Goal: Find specific page/section: Find specific page/section

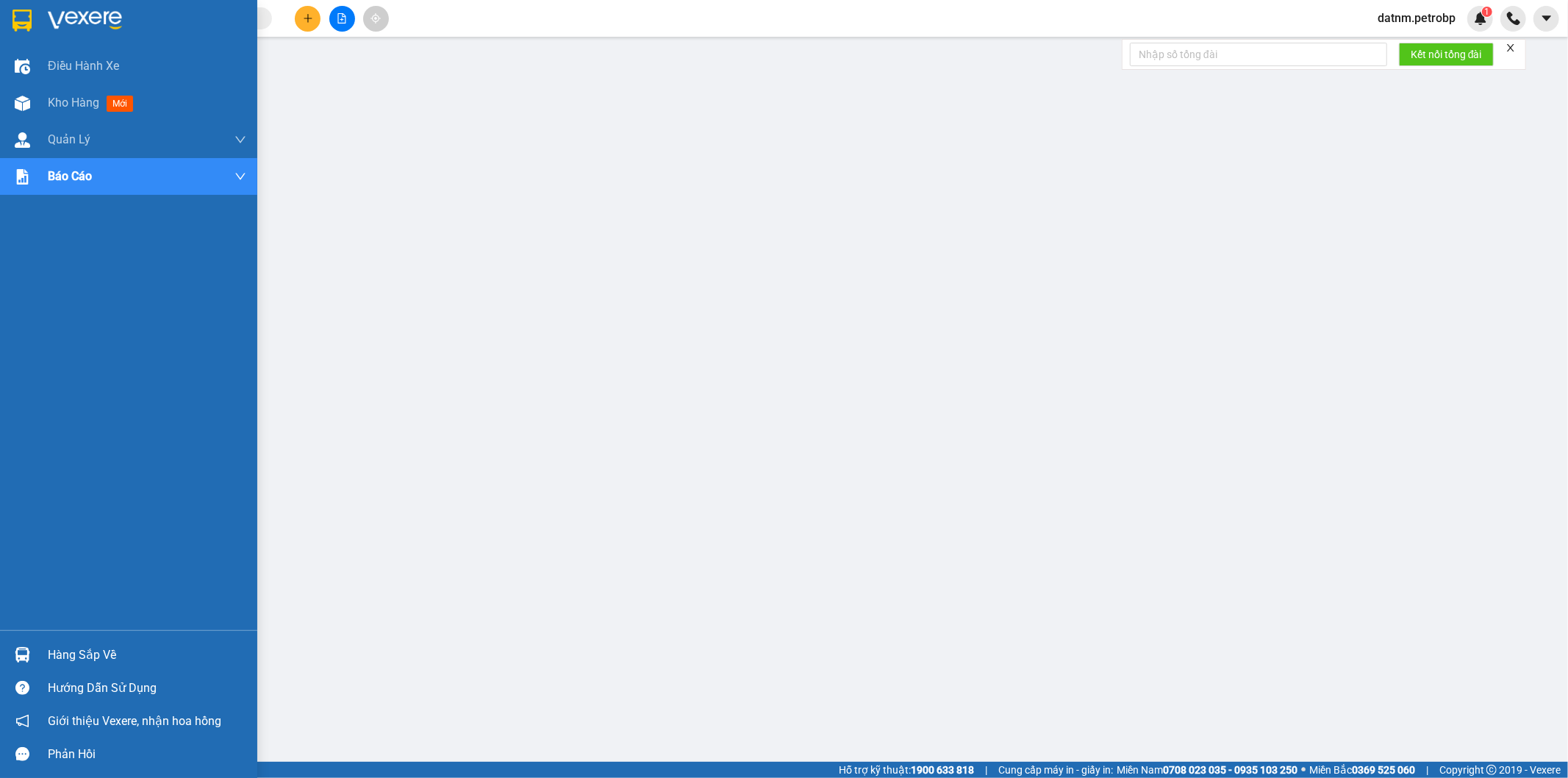
click at [82, 659] on div "Hàng sắp về" at bounding box center [147, 655] width 199 height 22
click at [61, 99] on span "Kho hàng" at bounding box center [73, 103] width 51 height 14
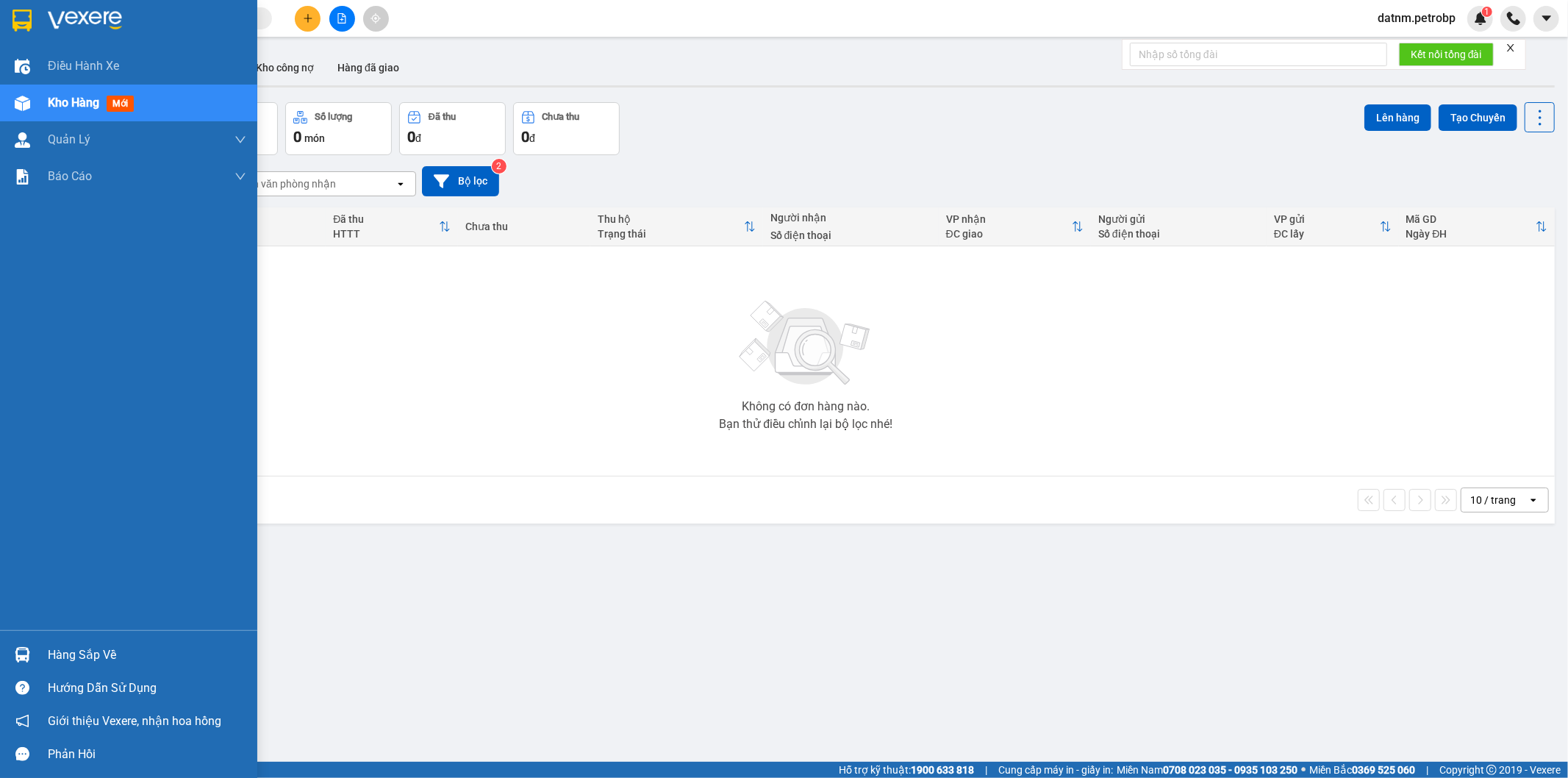
click at [26, 650] on img at bounding box center [22, 655] width 15 height 15
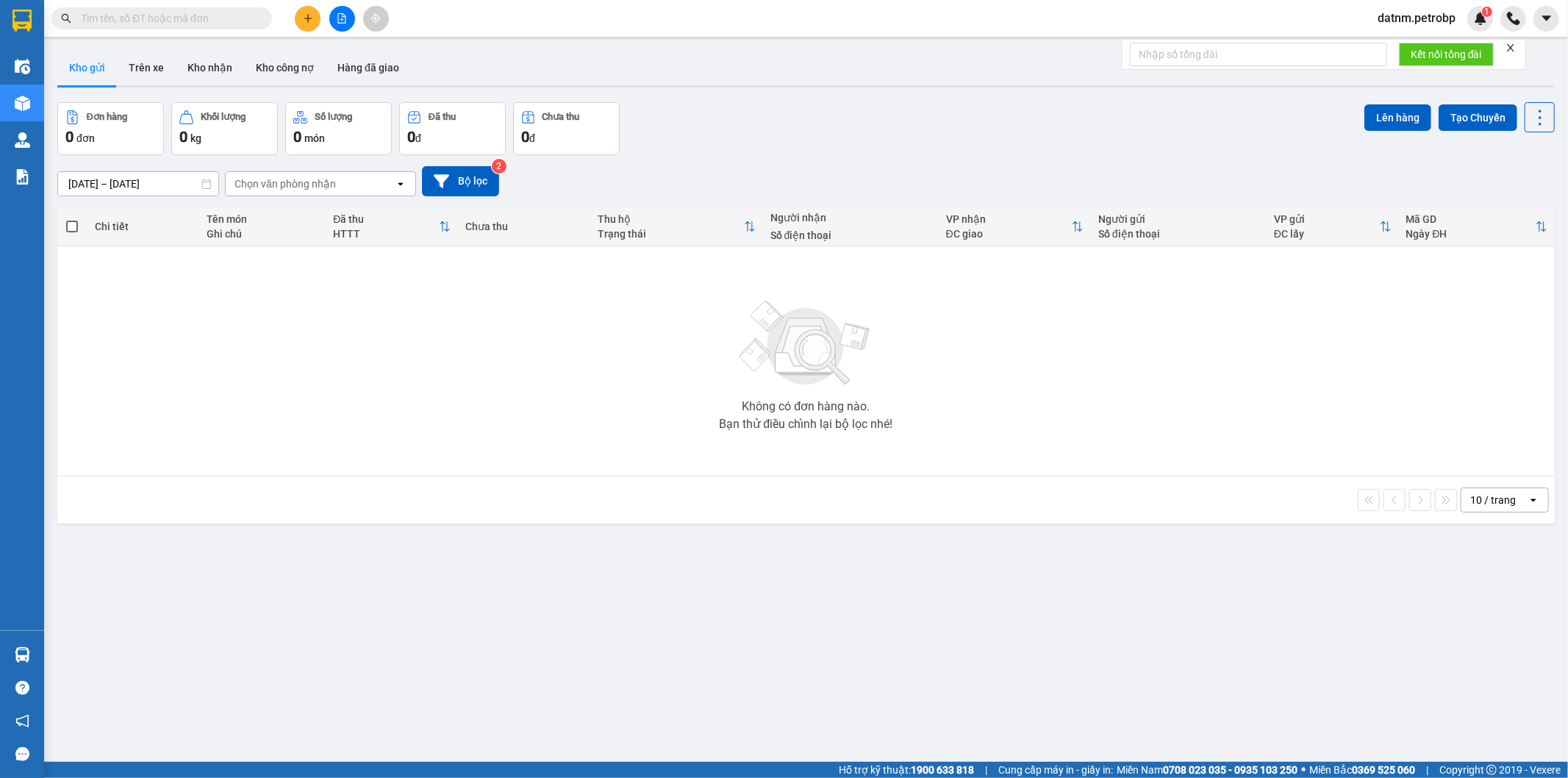
click at [840, 622] on section "Kết quả tìm kiếm ( 0 ) Bộ lọc No Data datnm.petrobp 1 Điều hành xe Kho hàng mới…" at bounding box center [784, 389] width 1568 height 778
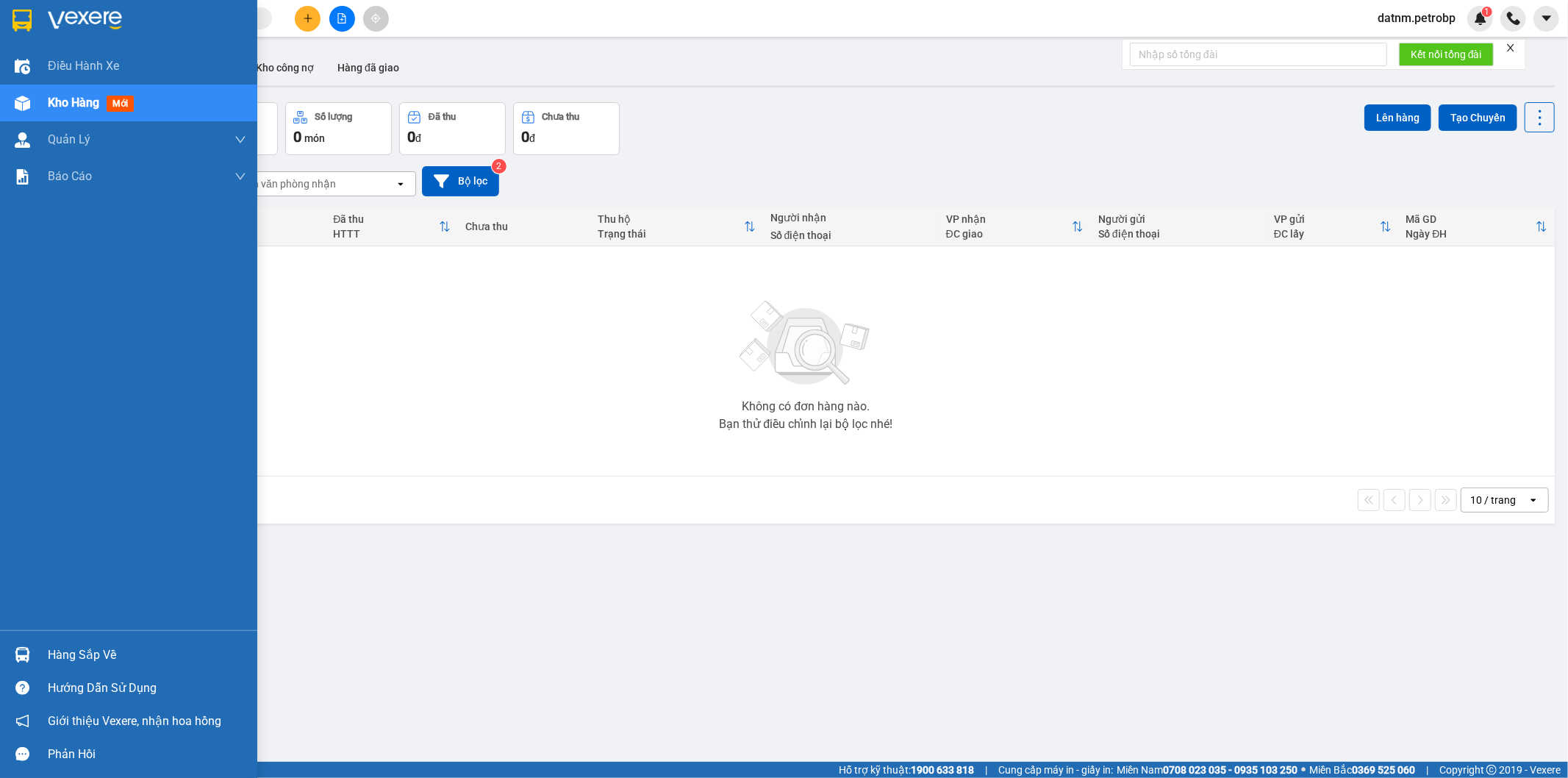
click at [22, 655] on img at bounding box center [22, 655] width 15 height 15
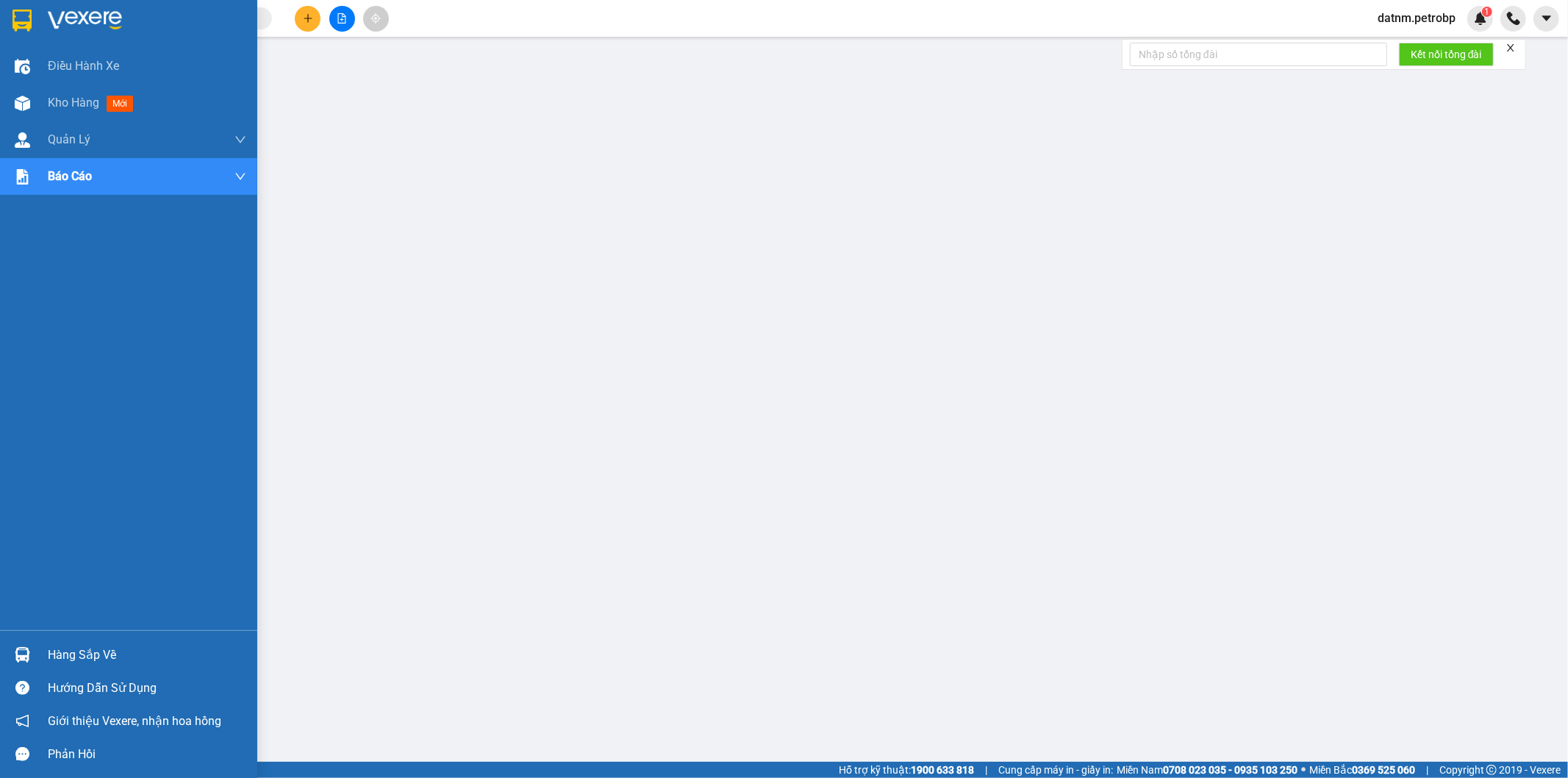
click at [12, 658] on div at bounding box center [23, 655] width 26 height 26
click at [17, 649] on img at bounding box center [22, 655] width 15 height 15
click at [37, 644] on div "Hàng sắp về" at bounding box center [128, 655] width 258 height 33
click at [60, 662] on div "Hàng sắp về" at bounding box center [147, 655] width 199 height 22
